Goal: Communication & Community: Ask a question

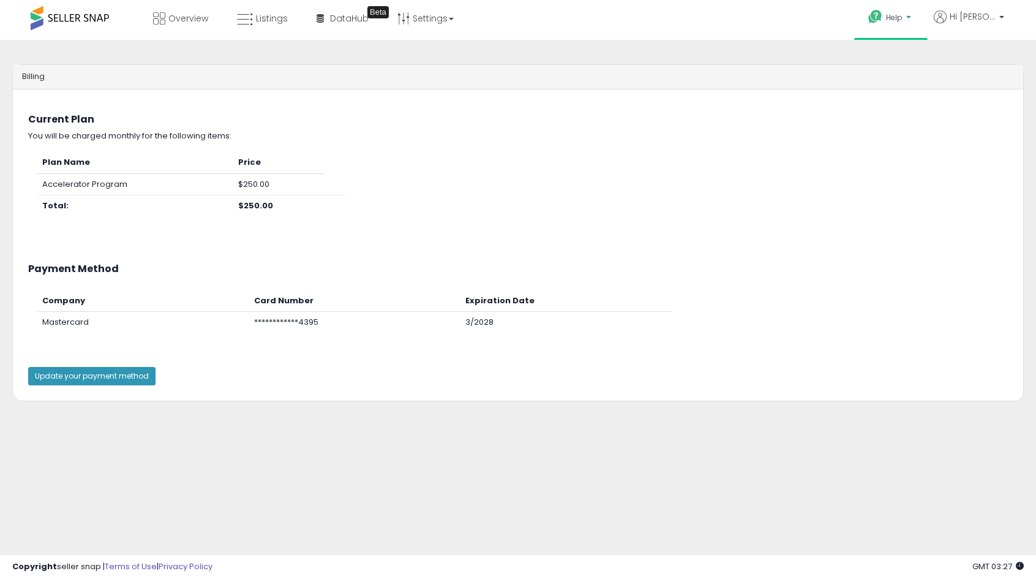
click at [883, 24] on link "Help" at bounding box center [891, 19] width 65 height 38
click at [821, 576] on div "Copyright seller snap | Terms of Use | Privacy Policy GMT 03:27 Authorization r…" at bounding box center [518, 566] width 1036 height 24
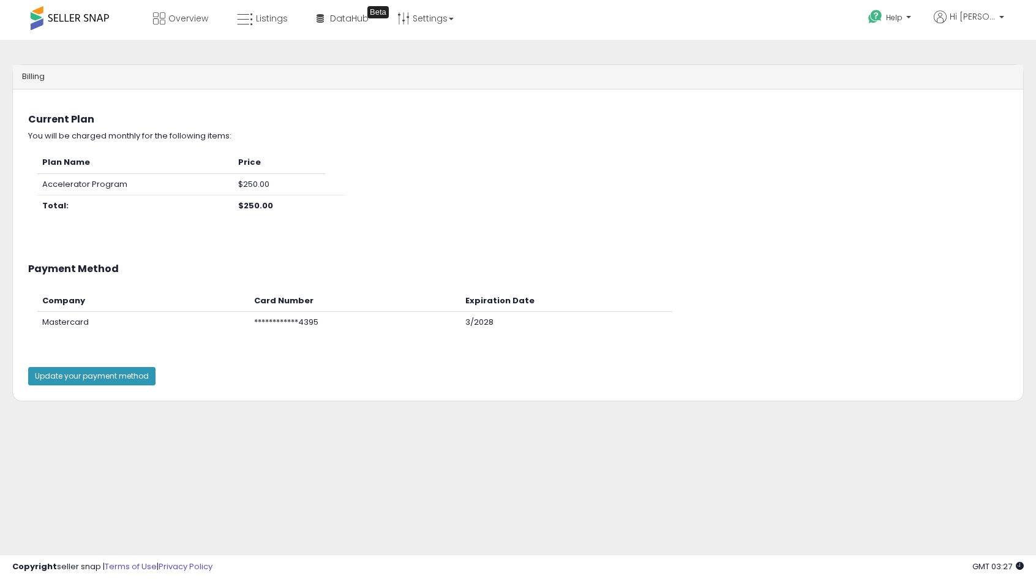
click at [821, 576] on div "Copyright seller snap | Terms of Use | Privacy Policy GMT 03:27 Authorization r…" at bounding box center [518, 566] width 1036 height 24
click at [79, 23] on span at bounding box center [70, 18] width 78 height 24
click at [64, 13] on span at bounding box center [70, 18] width 78 height 24
click at [903, 15] on span "Help" at bounding box center [894, 17] width 17 height 10
click at [930, 59] on link "Contact Support" at bounding box center [903, 64] width 66 height 12
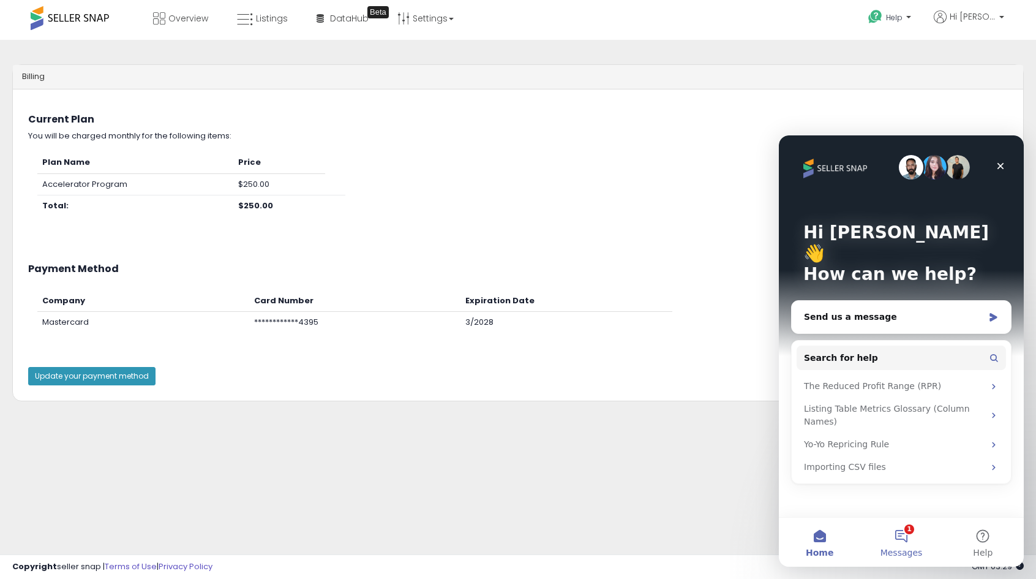
click at [906, 532] on button "1 Messages" at bounding box center [900, 541] width 81 height 49
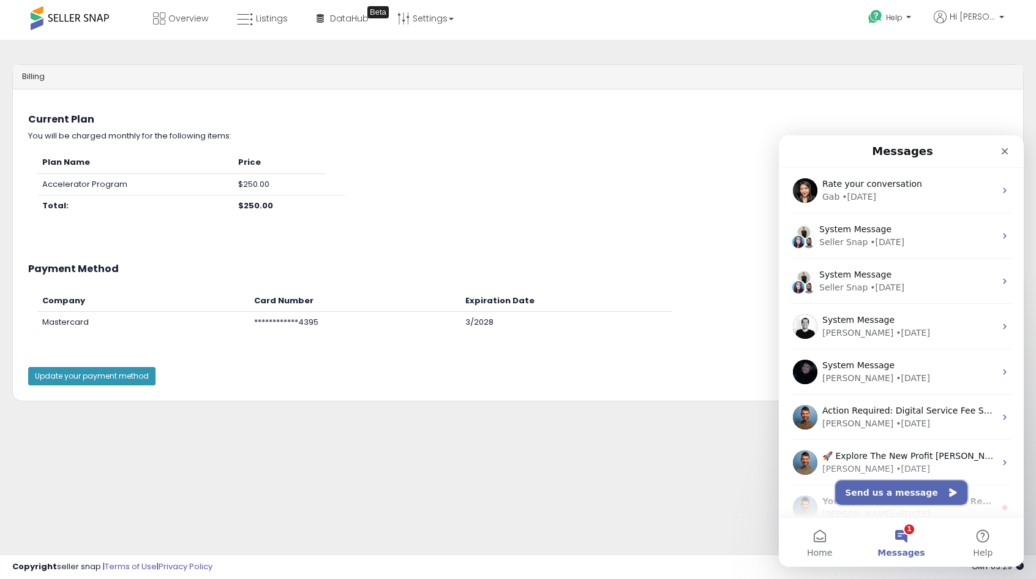
click at [922, 494] on button "Send us a message" at bounding box center [901, 492] width 132 height 24
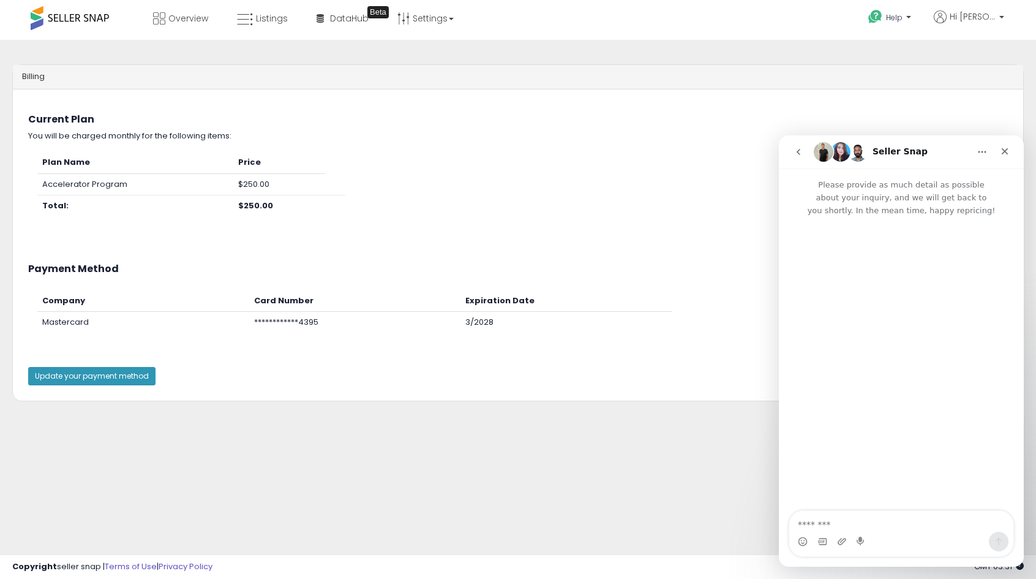
click at [1010, 380] on div "Intercom messenger" at bounding box center [901, 364] width 245 height 295
click at [890, 521] on textarea "Message…" at bounding box center [901, 521] width 224 height 21
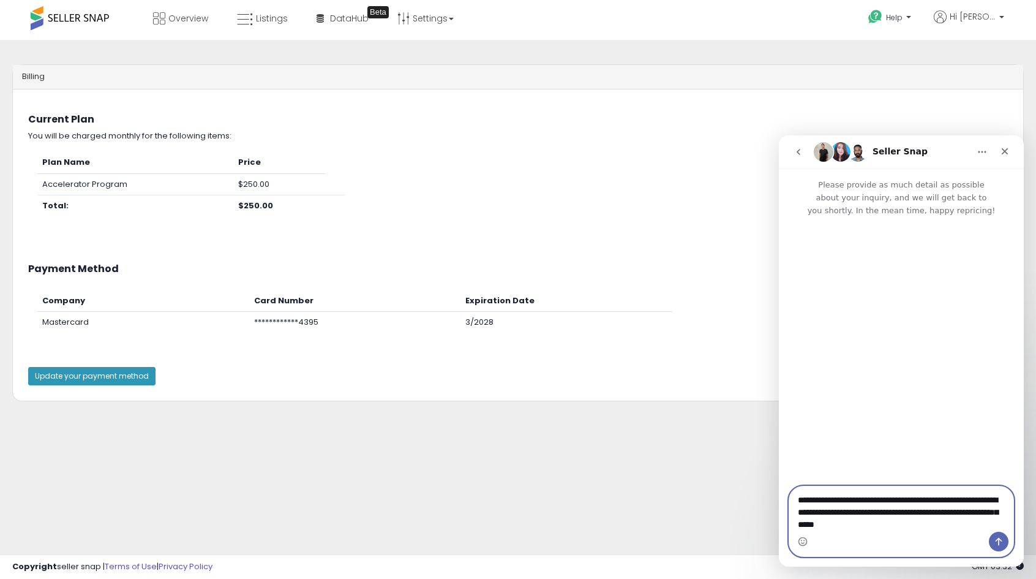
type textarea "**********"
click at [1001, 534] on button "Send a message…" at bounding box center [999, 542] width 20 height 20
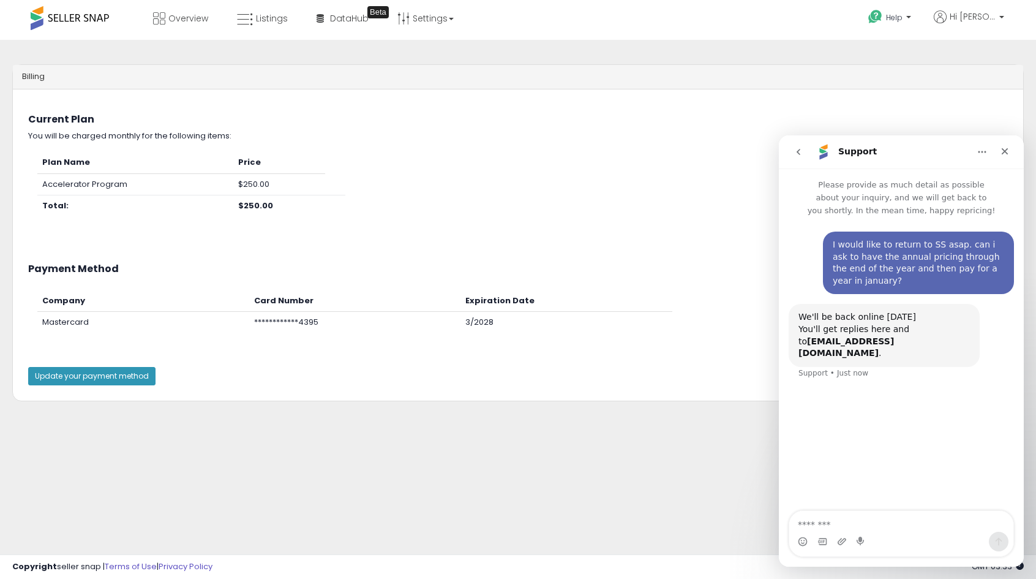
click at [564, 190] on div "Plan Name Price Accelerator Program $250.00 Total: $250.00" at bounding box center [518, 190] width 998 height 77
click at [1009, 152] on icon "Close" at bounding box center [1005, 151] width 10 height 10
